Goal: Task Accomplishment & Management: Manage account settings

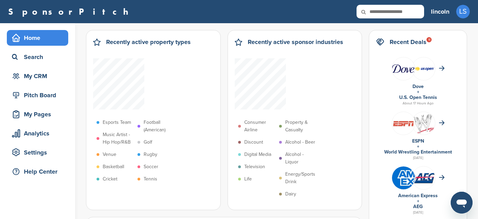
click at [444, 13] on h3 "lincoln" at bounding box center [440, 12] width 18 height 10
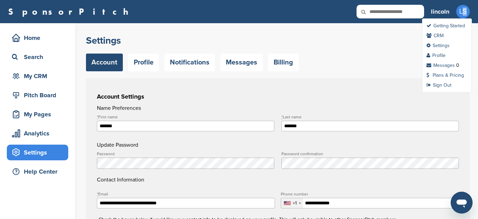
click at [461, 11] on span "LS" at bounding box center [463, 12] width 14 height 14
click at [451, 87] on link "Sign Out" at bounding box center [439, 85] width 25 height 6
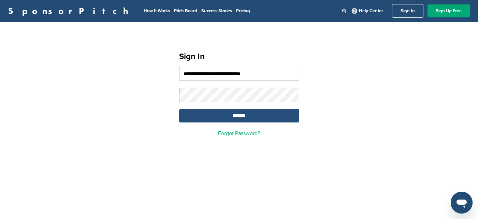
click at [240, 120] on input "*******" at bounding box center [239, 115] width 120 height 13
